Goal: Information Seeking & Learning: Understand process/instructions

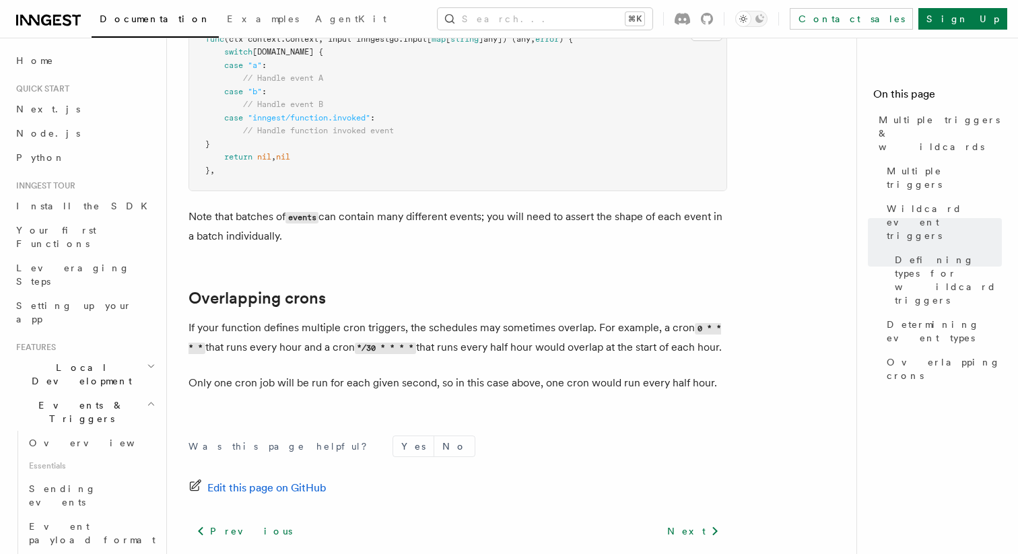
scroll to position [1501, 0]
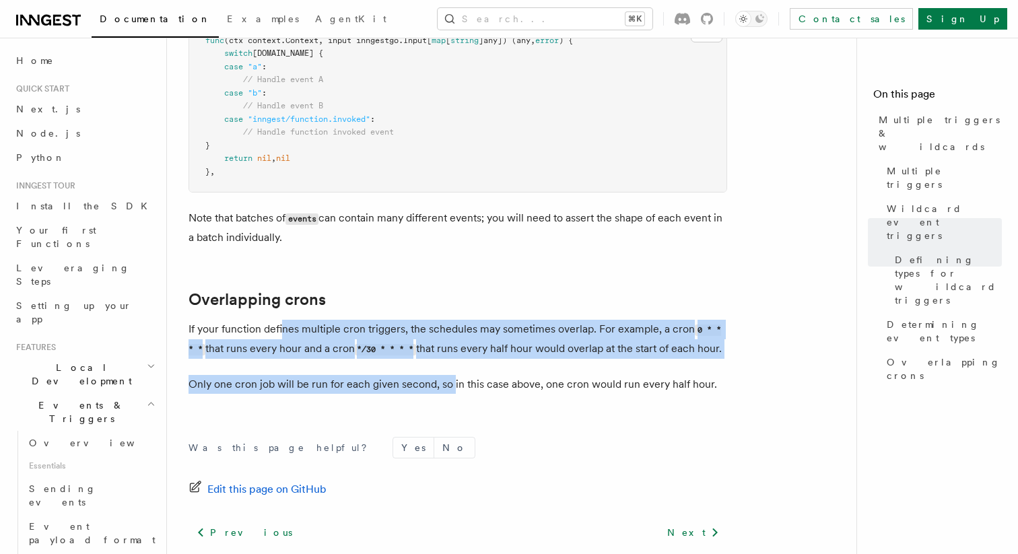
drag, startPoint x: 283, startPoint y: 328, endPoint x: 451, endPoint y: 412, distance: 188.0
click at [451, 394] on p "Only one cron job will be run for each given second, so in this case above, one…" at bounding box center [458, 384] width 539 height 19
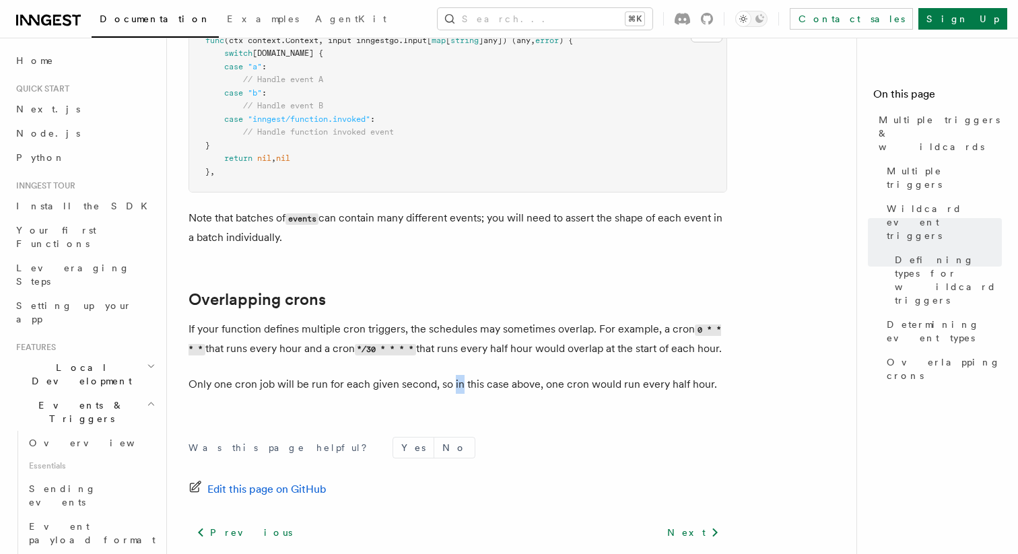
click at [451, 394] on p "Only one cron job will be run for each given second, so in this case above, one…" at bounding box center [458, 384] width 539 height 19
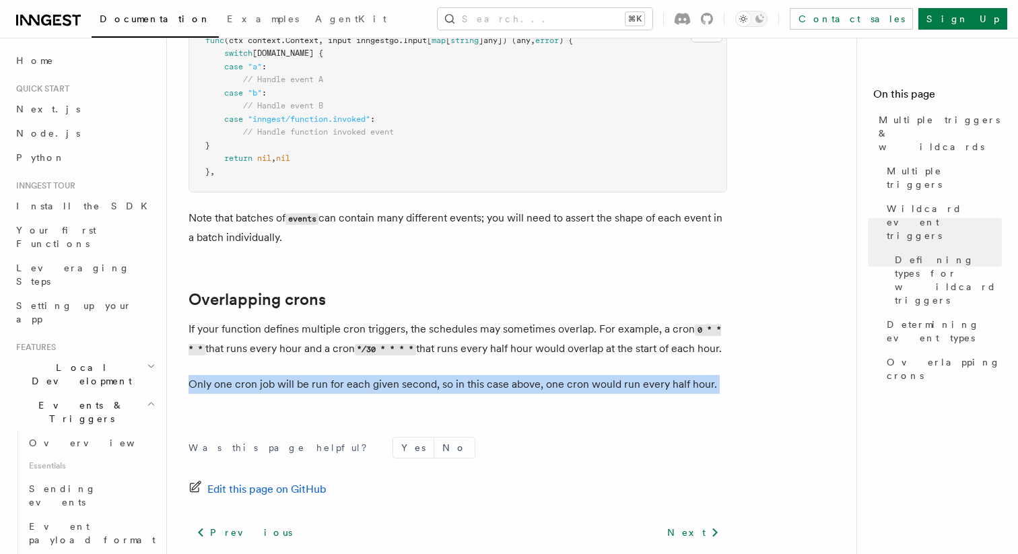
click at [451, 394] on p "Only one cron job will be run for each given second, so in this case above, one…" at bounding box center [458, 384] width 539 height 19
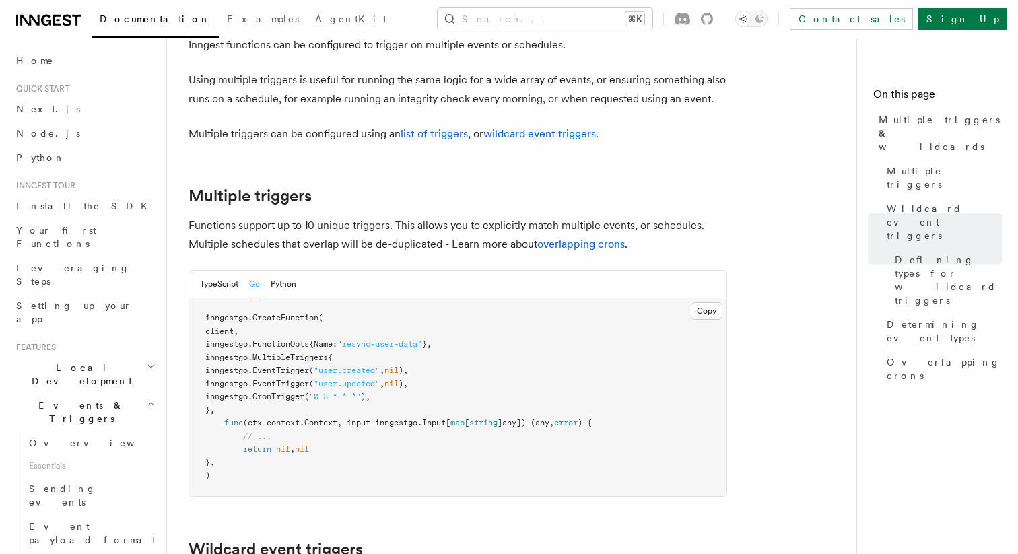
scroll to position [0, 0]
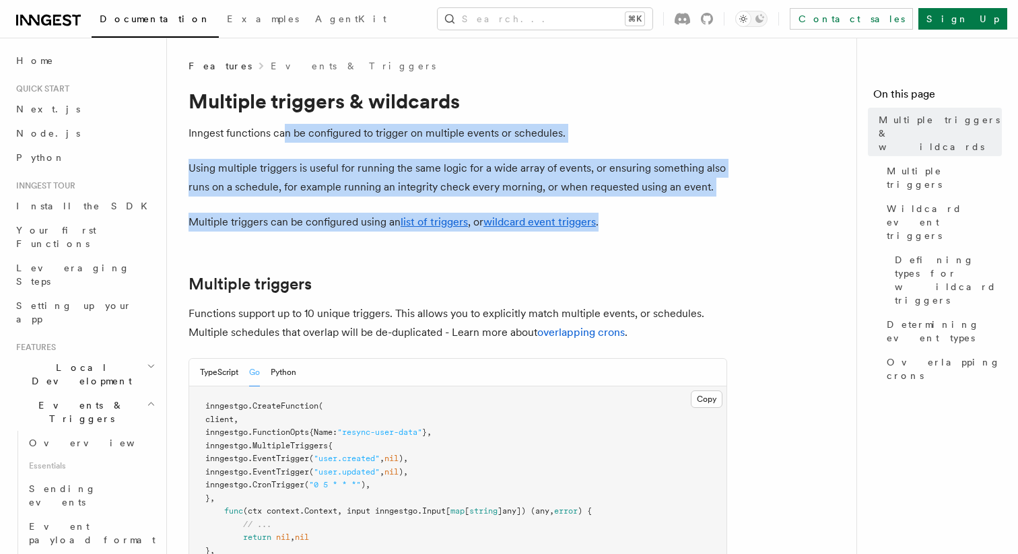
drag, startPoint x: 284, startPoint y: 130, endPoint x: 604, endPoint y: 214, distance: 330.7
click at [604, 214] on p "Multiple triggers can be configured using an list of triggers , or wildcard eve…" at bounding box center [458, 222] width 539 height 19
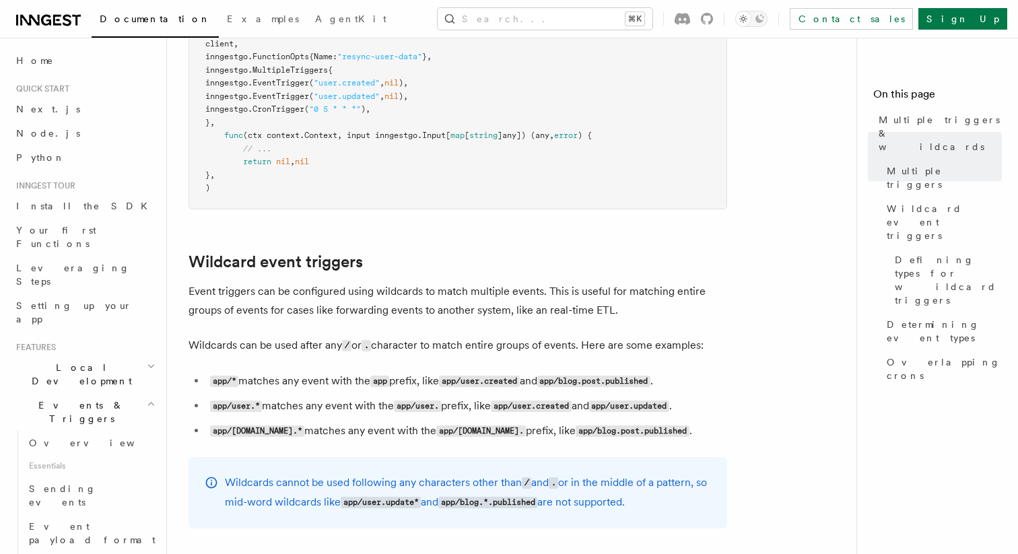
scroll to position [389, 0]
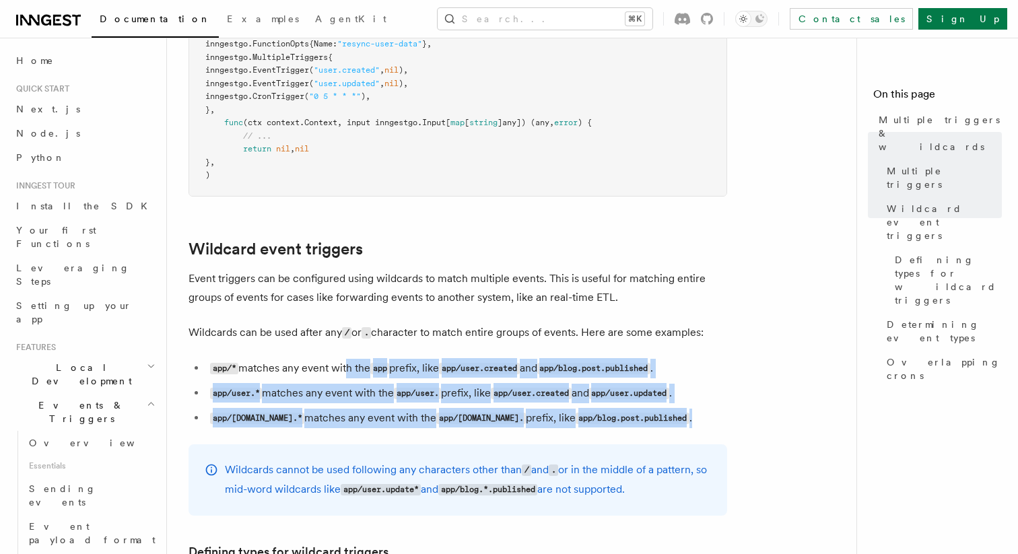
drag, startPoint x: 344, startPoint y: 374, endPoint x: 715, endPoint y: 425, distance: 374.0
click at [715, 425] on ul "app/* matches any event with the app prefix, like app/user.created and app/blog…" at bounding box center [458, 393] width 539 height 69
click at [715, 425] on li "app/blog.post.* matches any event with the app/blog.post. prefix, like app/blog…" at bounding box center [466, 419] width 521 height 20
